Goal: Transaction & Acquisition: Purchase product/service

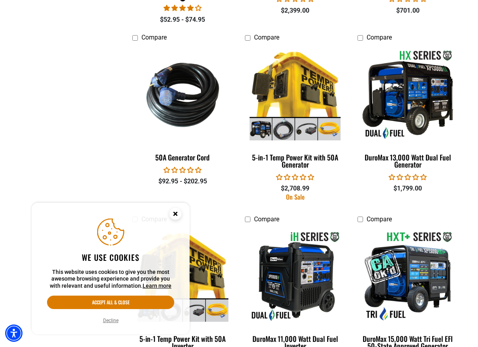
scroll to position [1145, 0]
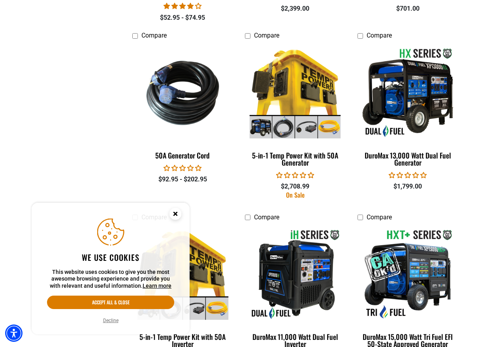
click at [178, 211] on circle "Close this option" at bounding box center [175, 214] width 12 height 12
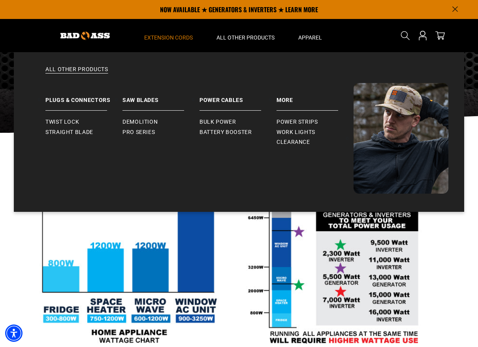
scroll to position [0, 0]
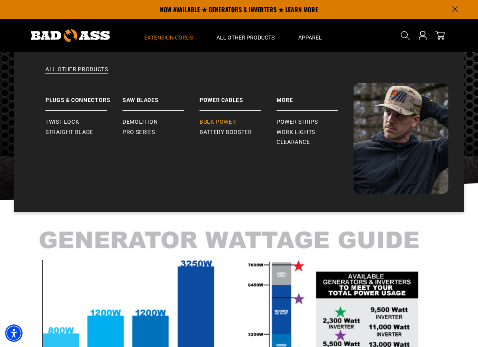
click at [221, 121] on span "Bulk Power" at bounding box center [217, 121] width 36 height 7
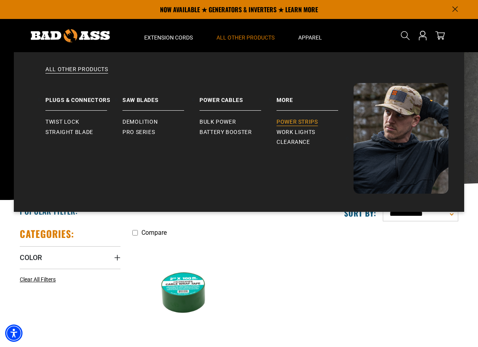
click at [291, 122] on span "Power Strips" at bounding box center [296, 121] width 41 height 7
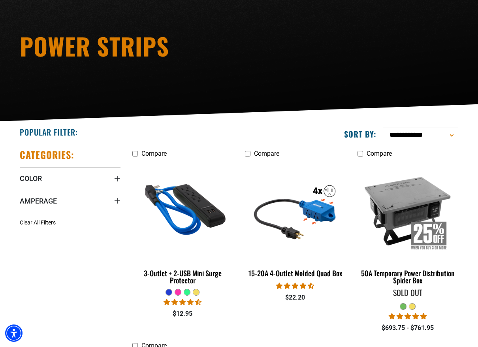
scroll to position [118, 0]
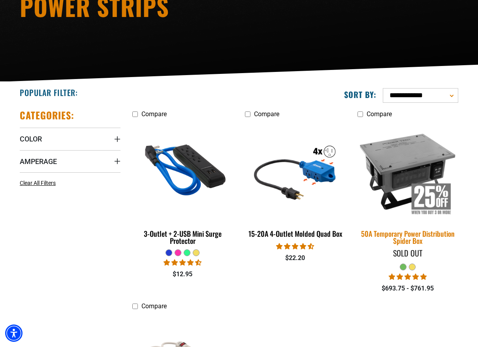
click at [406, 155] on img at bounding box center [407, 170] width 111 height 101
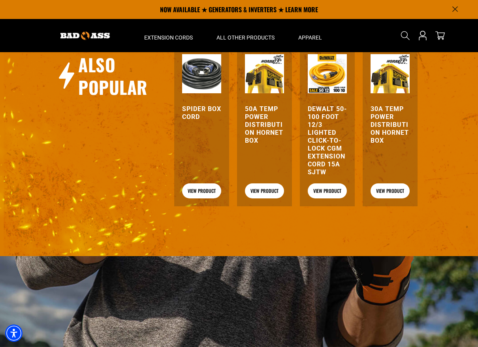
scroll to position [926, 0]
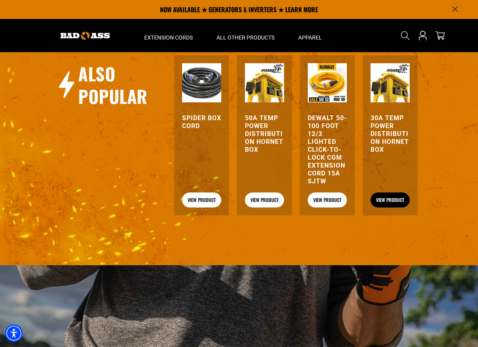
click at [386, 199] on link "View Product" at bounding box center [389, 199] width 39 height 15
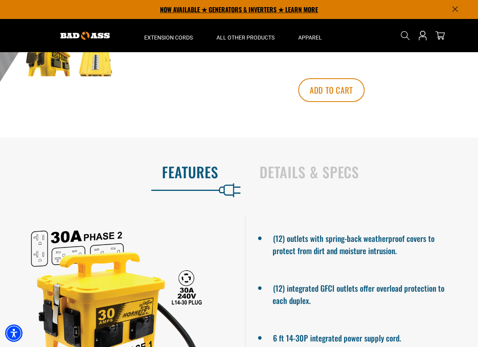
scroll to position [197, 0]
